Goal: Transaction & Acquisition: Purchase product/service

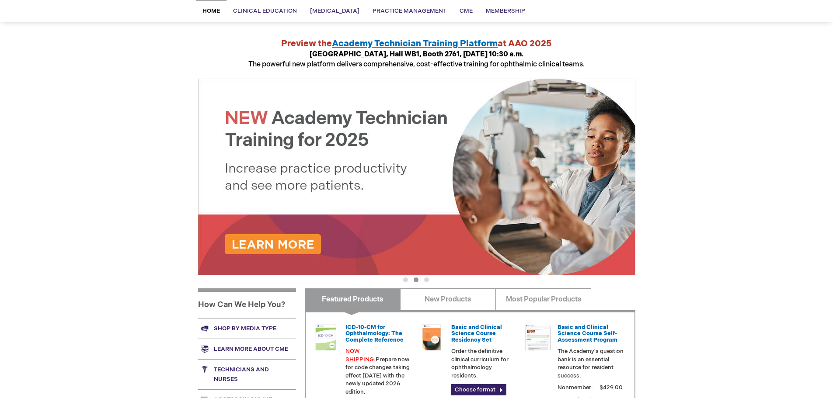
scroll to position [58, 0]
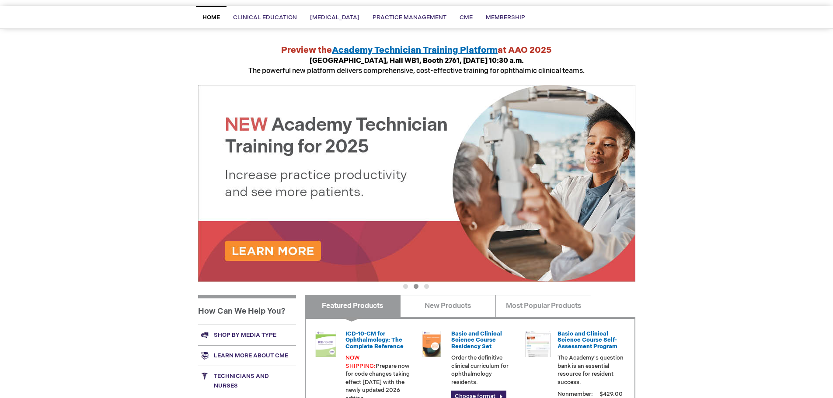
click at [305, 173] on img at bounding box center [416, 183] width 437 height 197
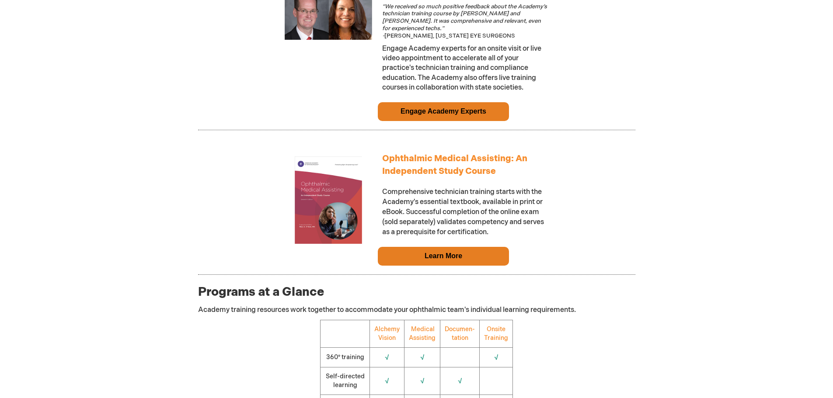
scroll to position [787, 0]
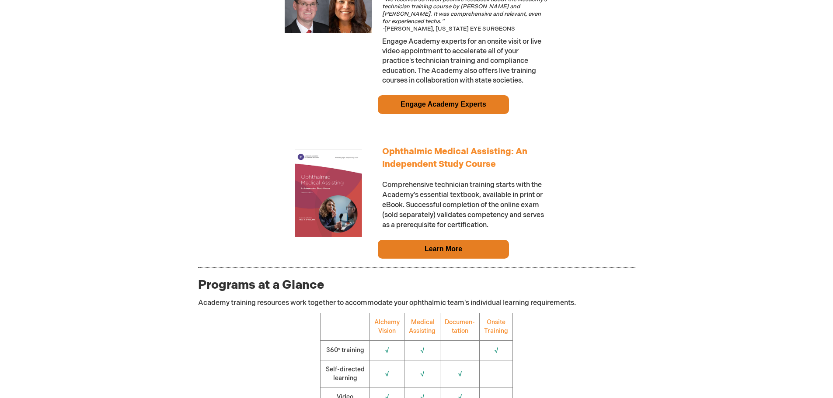
click at [437, 252] on link "Learn More" at bounding box center [444, 248] width 38 height 7
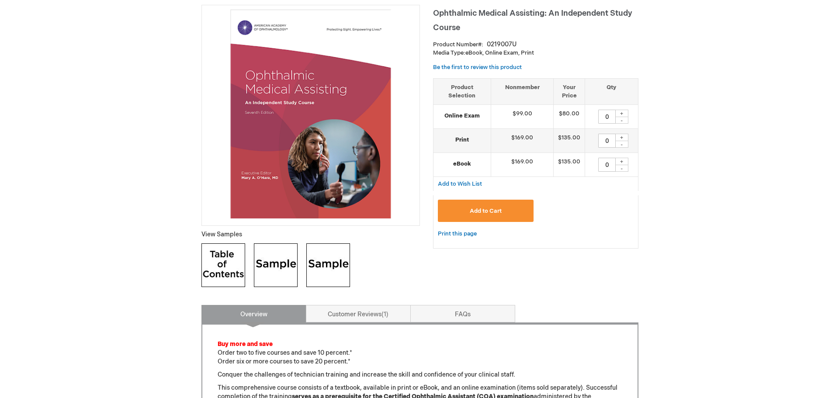
scroll to position [146, 0]
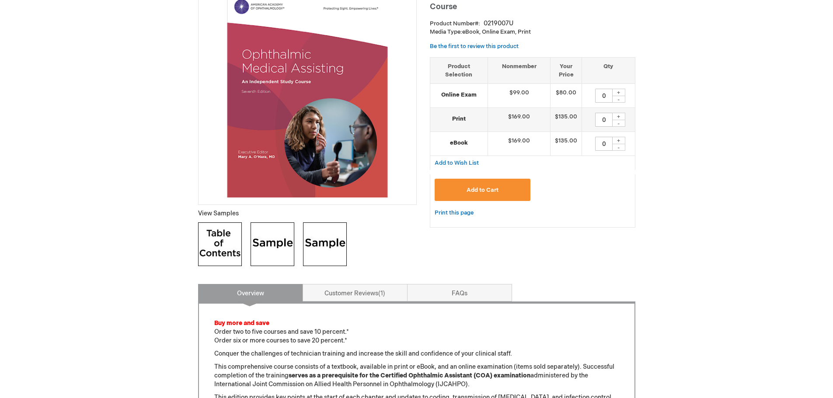
click at [620, 92] on div "+" at bounding box center [618, 92] width 13 height 7
type input "1"
click at [484, 190] on span "Add to Cart" at bounding box center [483, 190] width 32 height 7
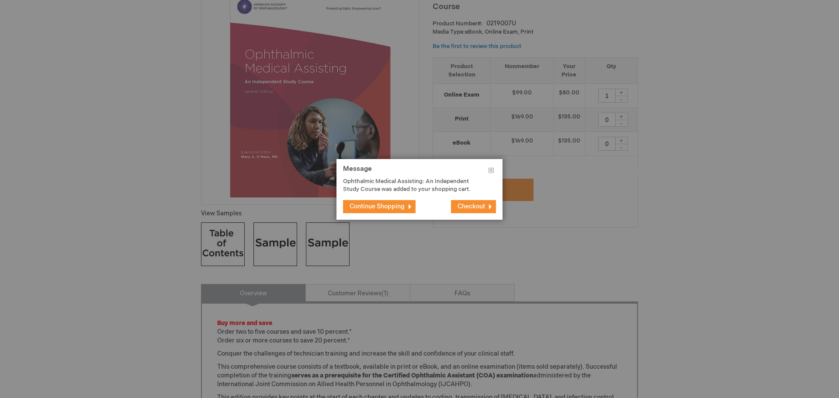
click at [467, 205] on span "Checkout" at bounding box center [472, 206] width 28 height 7
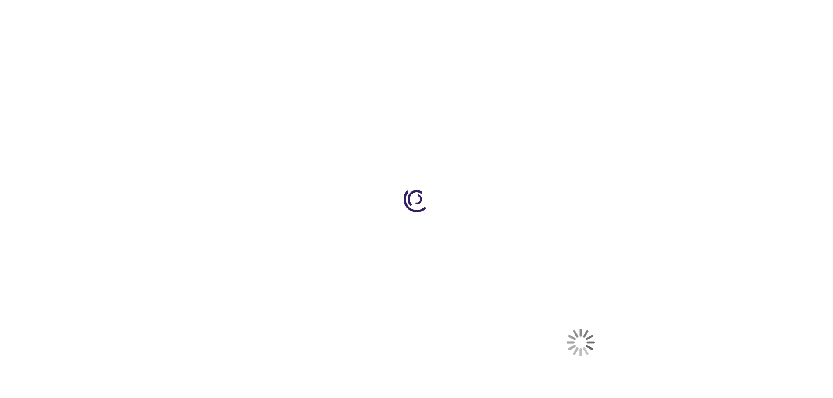
select select "US"
select select "62"
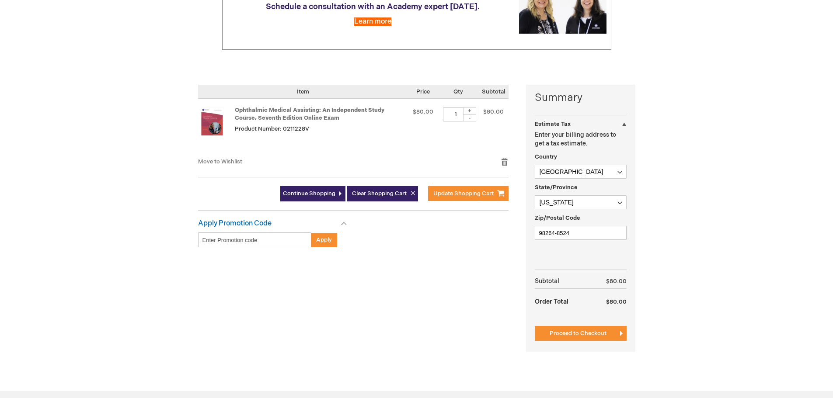
scroll to position [146, 0]
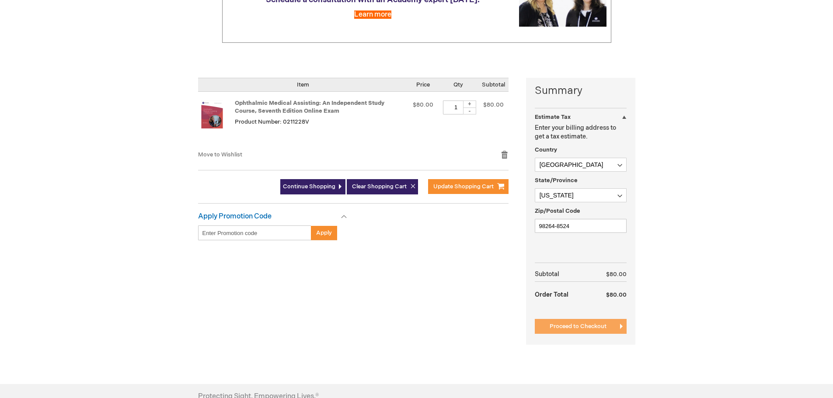
click at [569, 325] on span "Proceed to Checkout" at bounding box center [578, 326] width 57 height 7
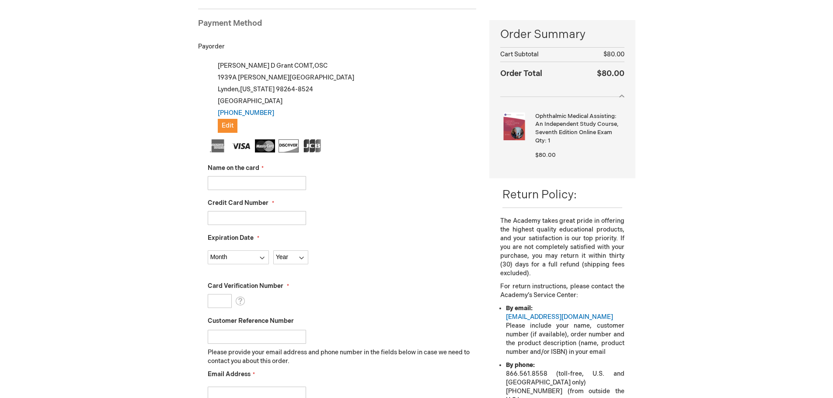
click at [233, 186] on input "Name on the card" at bounding box center [257, 183] width 98 height 14
type input "[PERSON_NAME]"
type input "4807073219748849"
select select "2"
select select "2027"
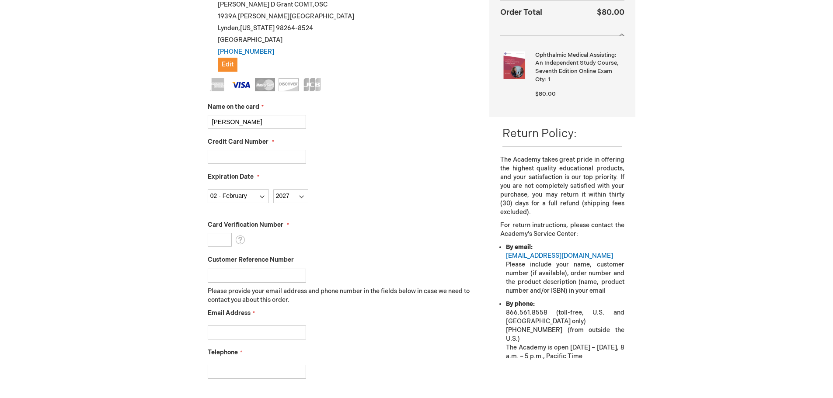
scroll to position [207, 0]
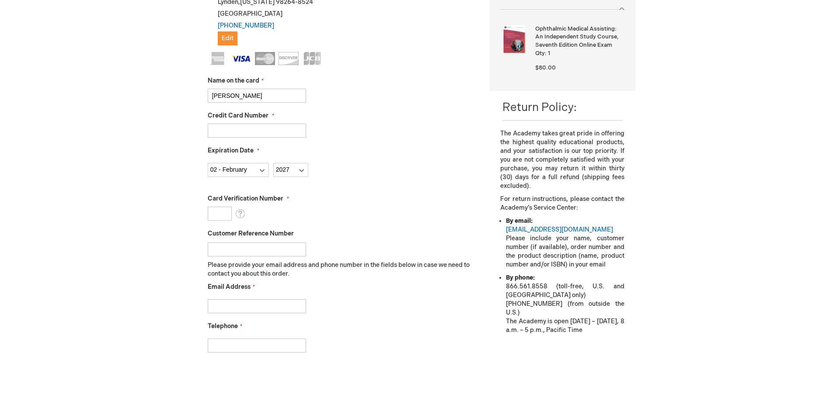
click at [223, 213] on input "Card Verification Number" at bounding box center [220, 214] width 24 height 14
type input "315"
click at [355, 221] on fieldset "Name on the card Anndrea Grant Credit Card Number 4807073219748849 Expiration D…" at bounding box center [342, 207] width 269 height 310
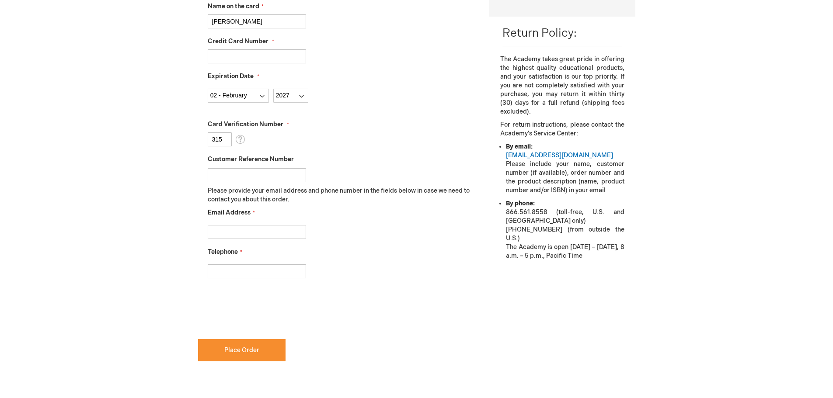
scroll to position [295, 0]
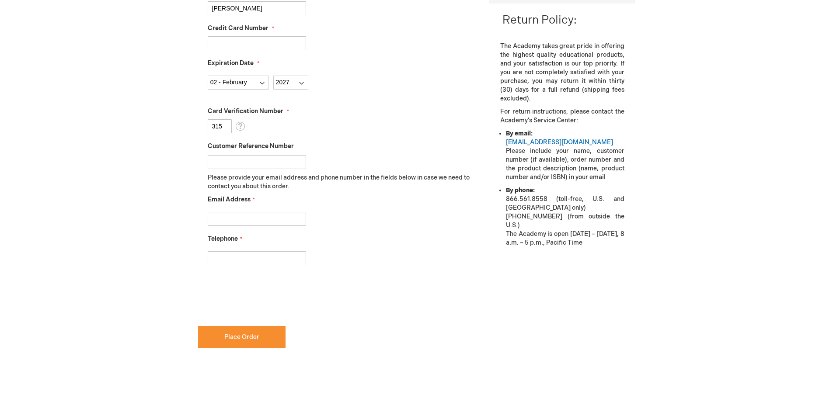
click at [258, 217] on input "Email Address" at bounding box center [257, 219] width 98 height 14
type input "agrant@nweyes.com"
type input "3606766233"
drag, startPoint x: 283, startPoint y: 218, endPoint x: 193, endPoint y: 213, distance: 90.6
click at [193, 213] on main "Checkout Log In Close Log In Email Address Password Log In Forgot Your Password?" at bounding box center [417, 102] width 450 height 650
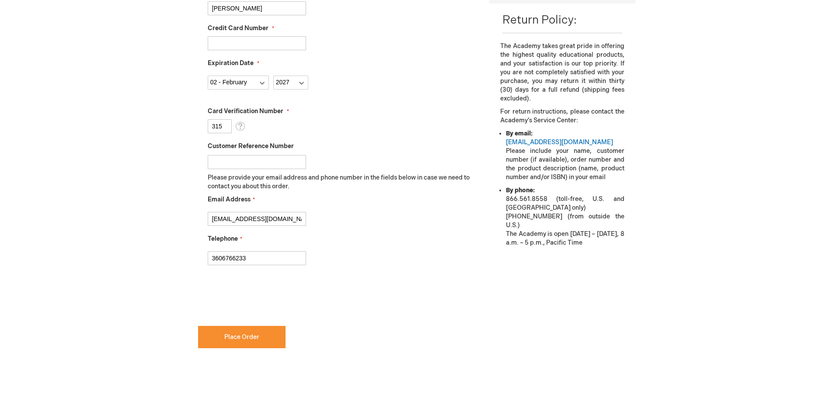
type input "anndgrant@gmail.com"
drag, startPoint x: 255, startPoint y: 258, endPoint x: 194, endPoint y: 249, distance: 61.5
click at [194, 249] on main "Checkout Log In Close Log In Email Address Password Log In Forgot Your Password?" at bounding box center [417, 102] width 450 height 650
type input "8643605726"
checkbox input "true"
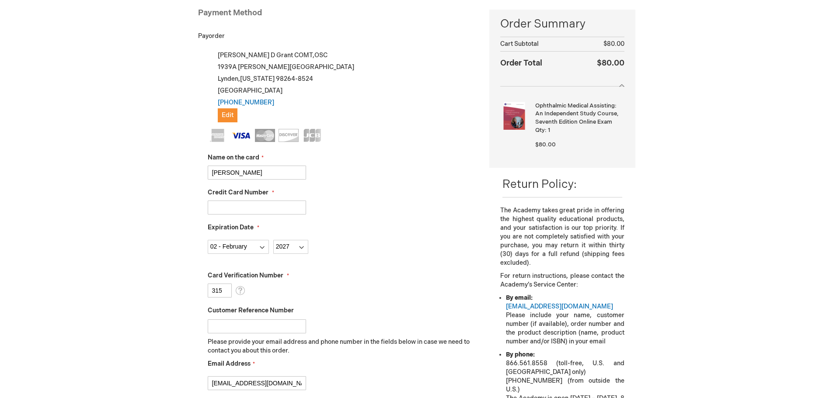
scroll to position [120, 0]
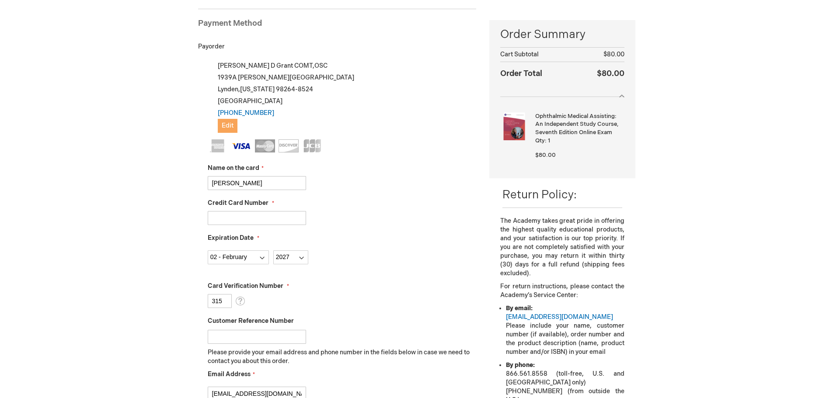
click at [227, 123] on span "Edit" at bounding box center [228, 125] width 12 height 7
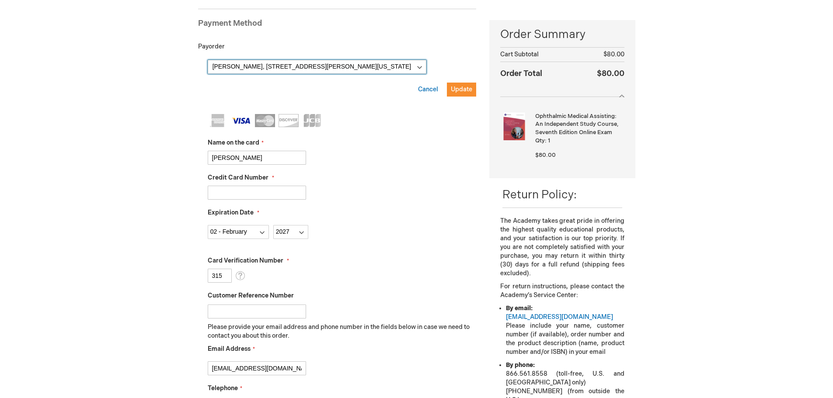
click at [408, 64] on select "Anndrea Grant, 1939A Bender Park Blvd , Lynden, Washington 98264-8524, United S…" at bounding box center [317, 67] width 219 height 14
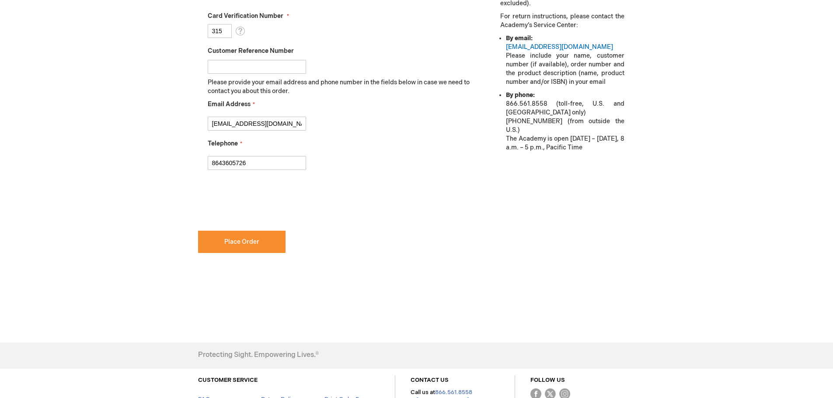
scroll to position [411, 0]
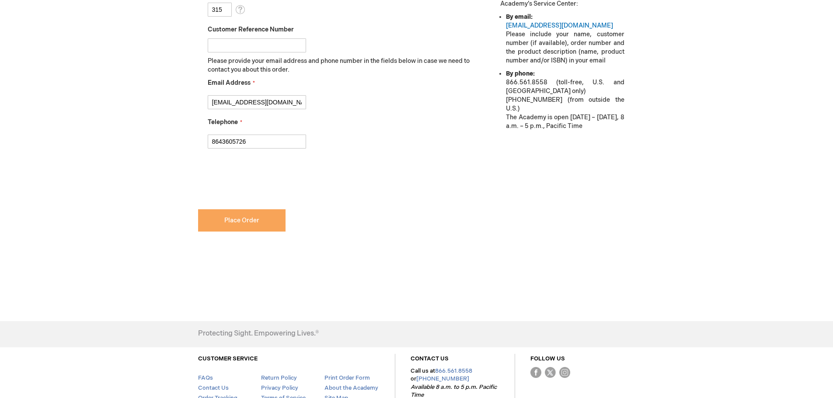
click at [233, 225] on button "Place Order" at bounding box center [241, 220] width 87 height 22
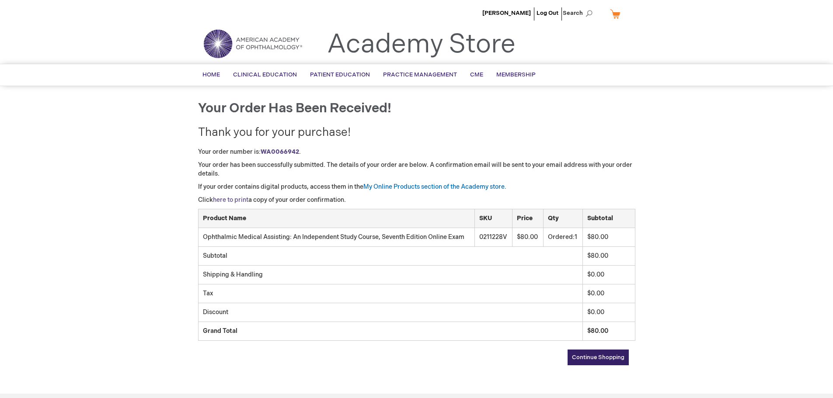
click at [240, 199] on link "here to print" at bounding box center [230, 199] width 35 height 7
click at [246, 44] on img at bounding box center [252, 43] width 105 height 31
click at [268, 45] on img at bounding box center [252, 43] width 105 height 31
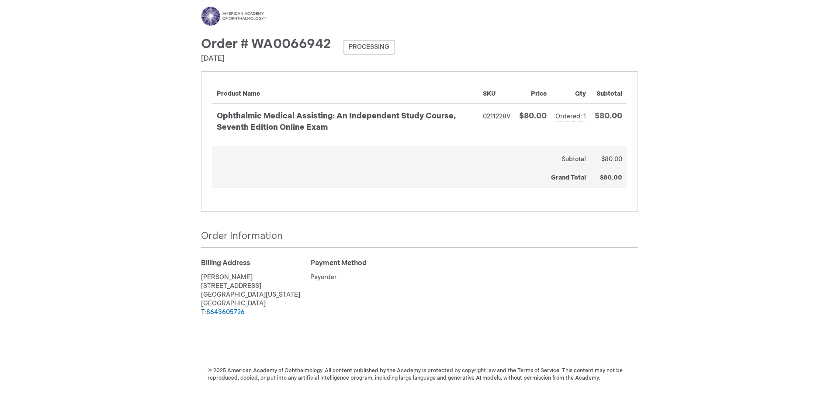
click at [139, 118] on div "Menu Search Search × Advanced Search Search Account Toggle Nav" at bounding box center [419, 199] width 839 height 398
